Goal: Task Accomplishment & Management: Manage account settings

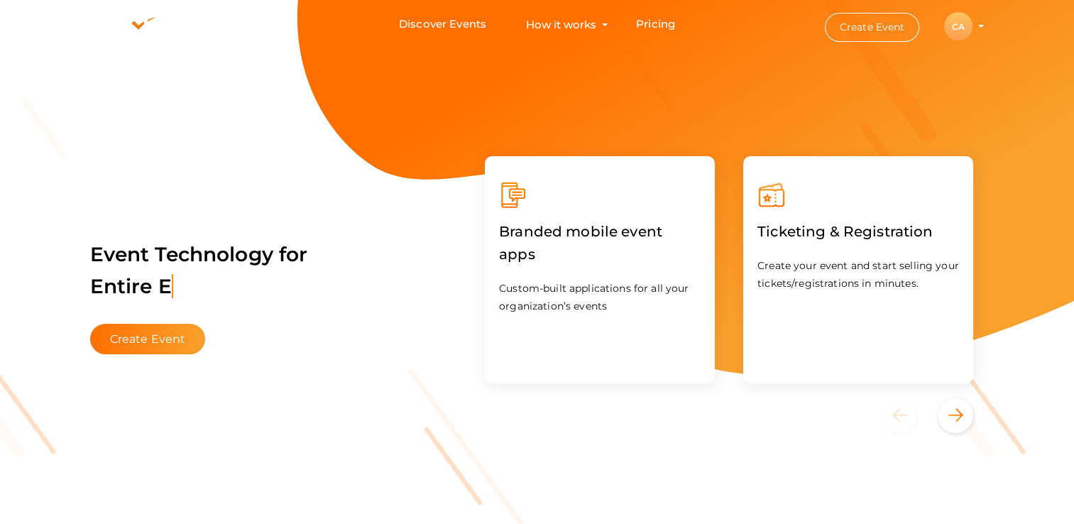
click at [959, 26] on div "CA" at bounding box center [958, 26] width 28 height 28
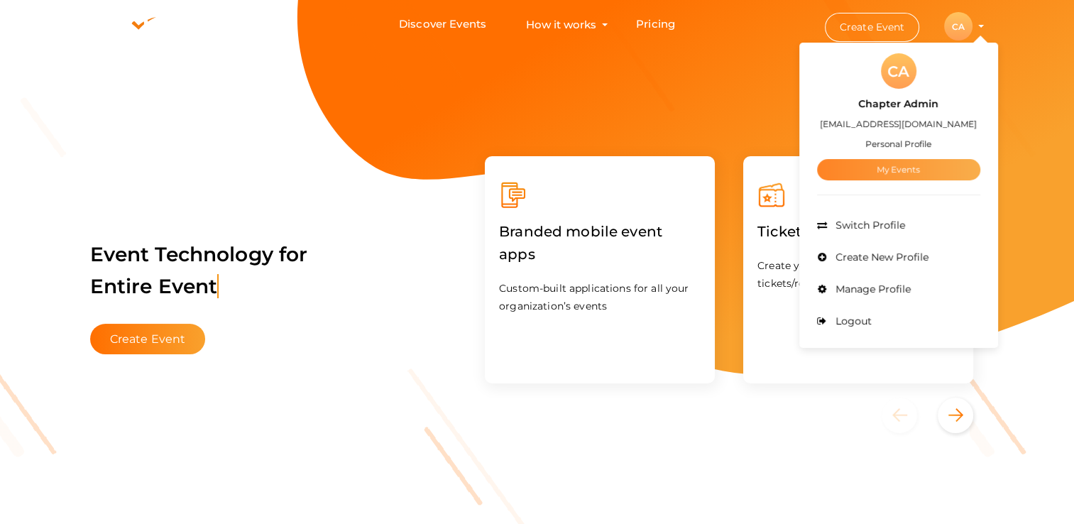
click at [897, 168] on link "My Events" at bounding box center [898, 169] width 163 height 21
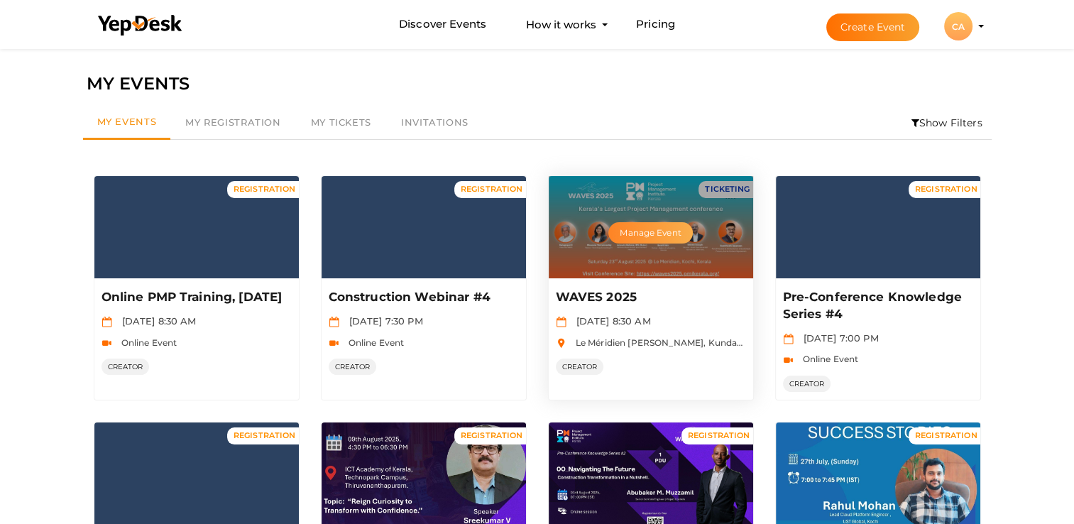
click at [638, 229] on button "Manage Event" at bounding box center [650, 232] width 84 height 21
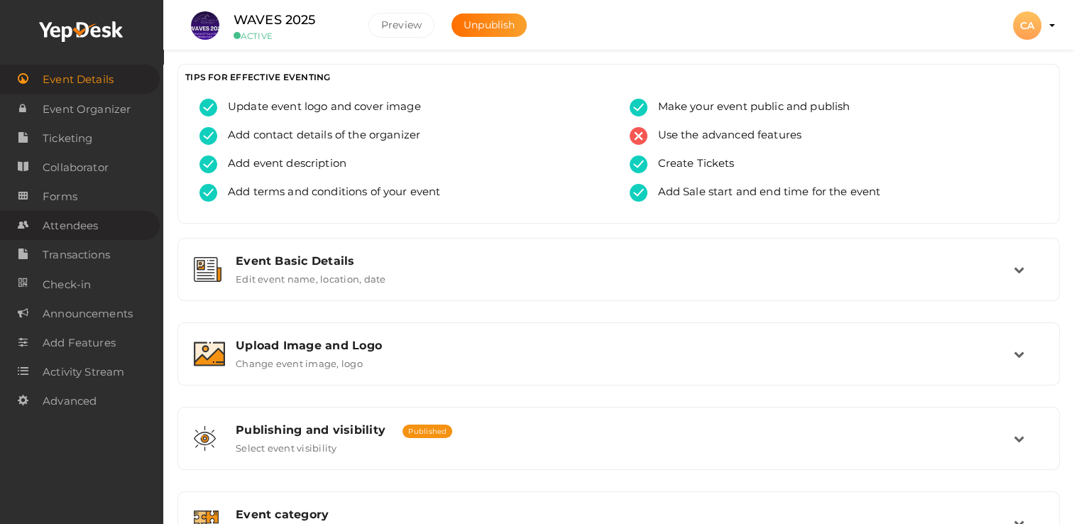
click at [53, 228] on span "Attendees" at bounding box center [70, 225] width 55 height 28
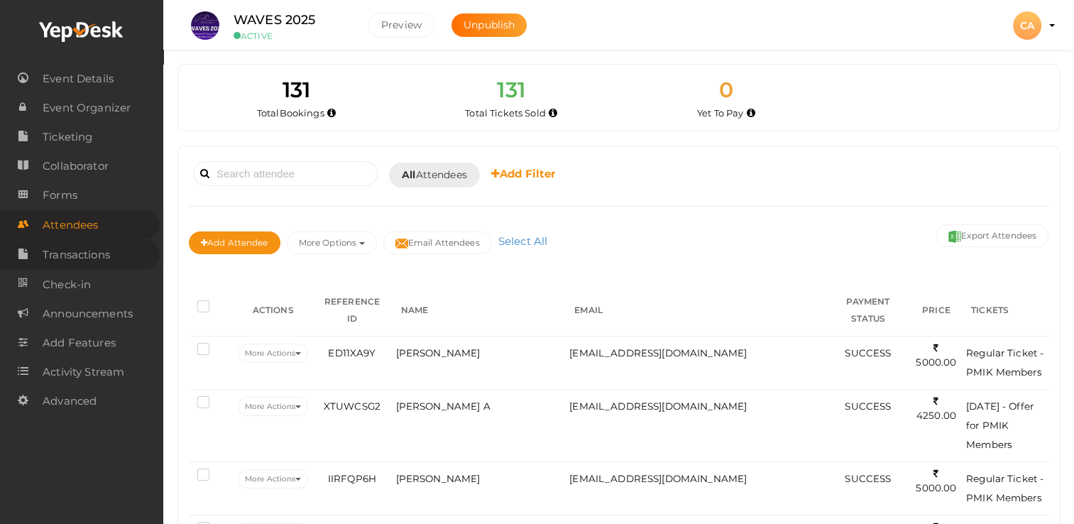
click at [52, 254] on span "Transactions" at bounding box center [76, 255] width 67 height 28
